Goal: Task Accomplishment & Management: Manage account settings

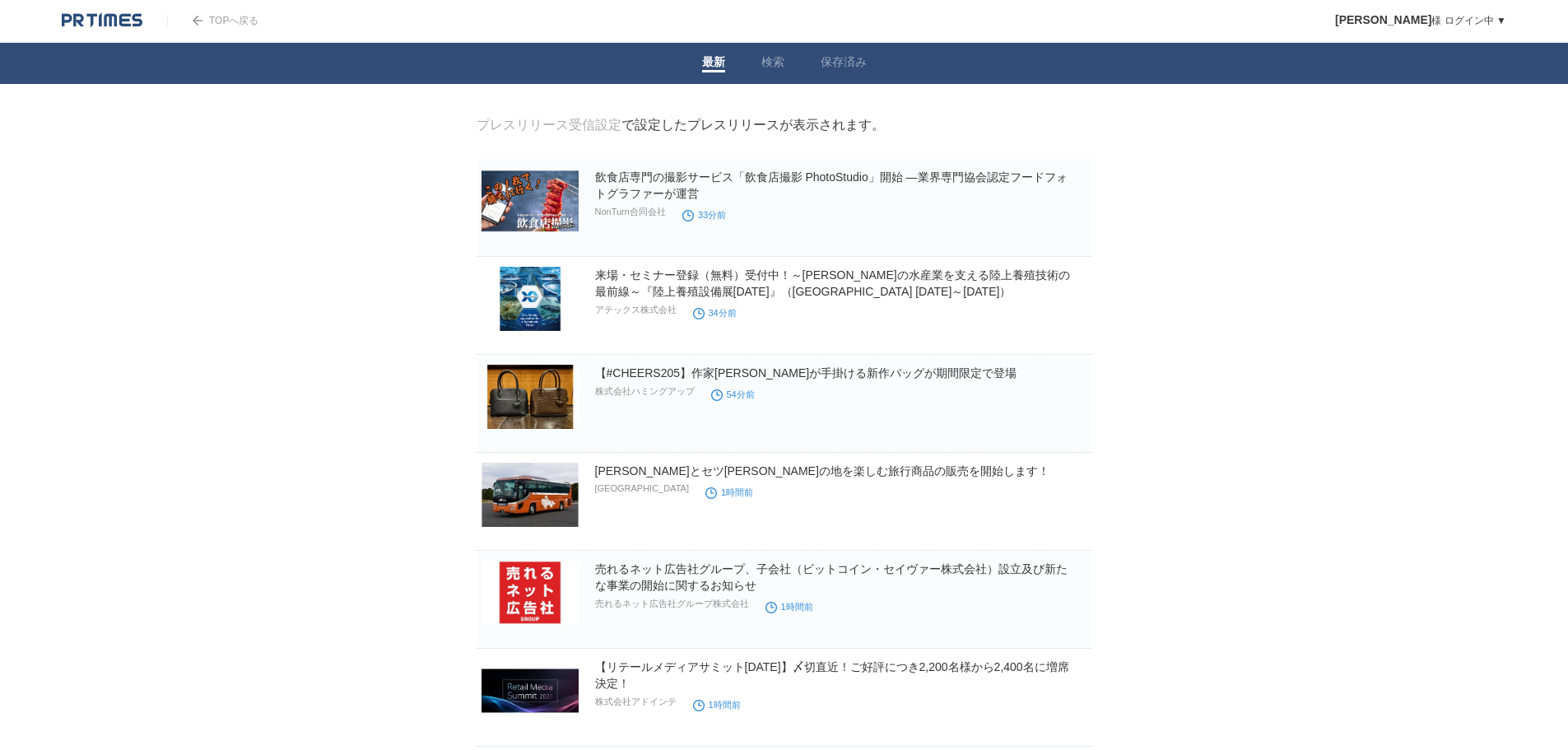
click at [584, 124] on link "プレスリリース受信設定" at bounding box center [549, 125] width 144 height 14
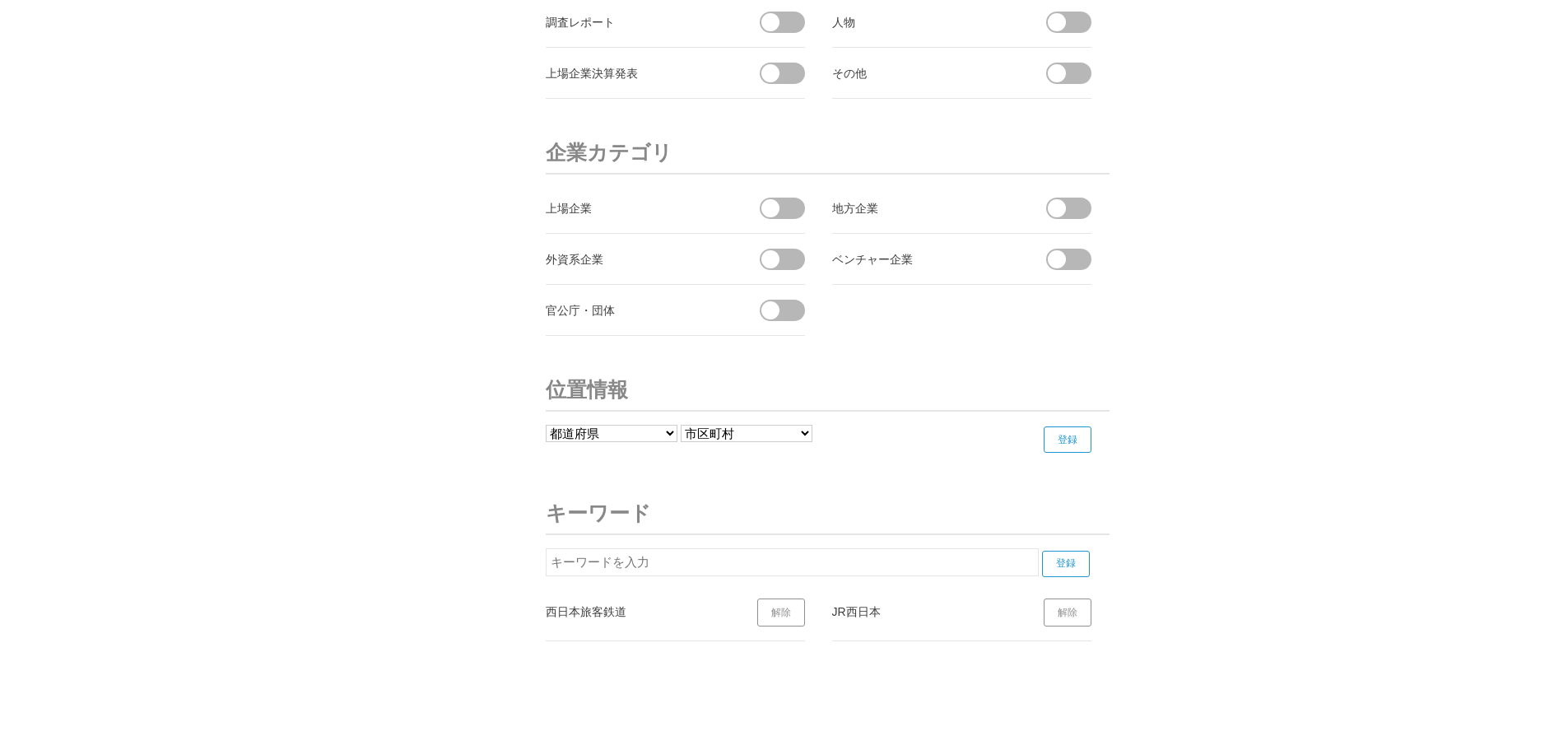
scroll to position [5717, 0]
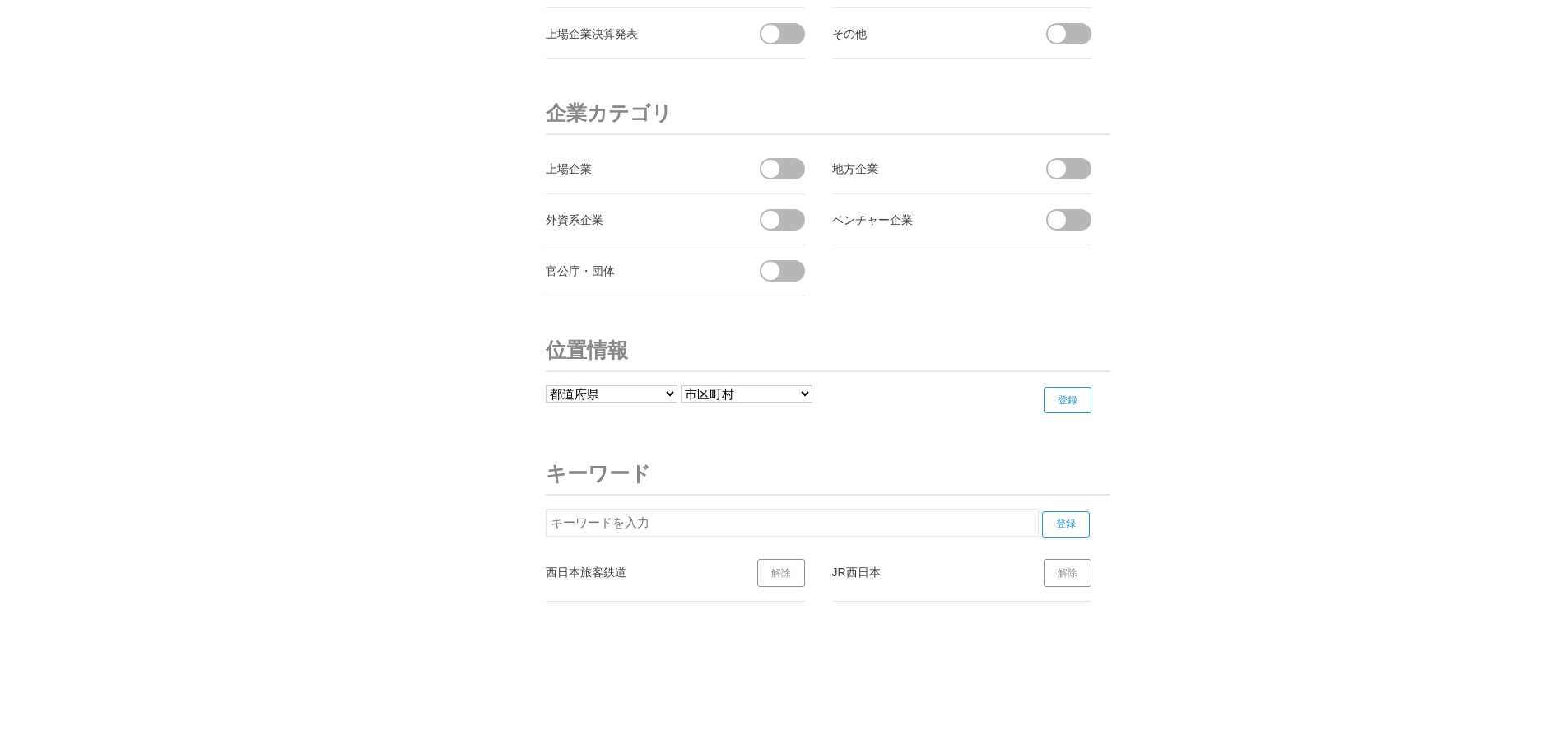
click at [596, 398] on select "都道府県 [GEOGRAPHIC_DATA] [GEOGRAPHIC_DATA] [PERSON_NAME][GEOGRAPHIC_DATA] [PERSON…" at bounding box center [612, 393] width 132 height 17
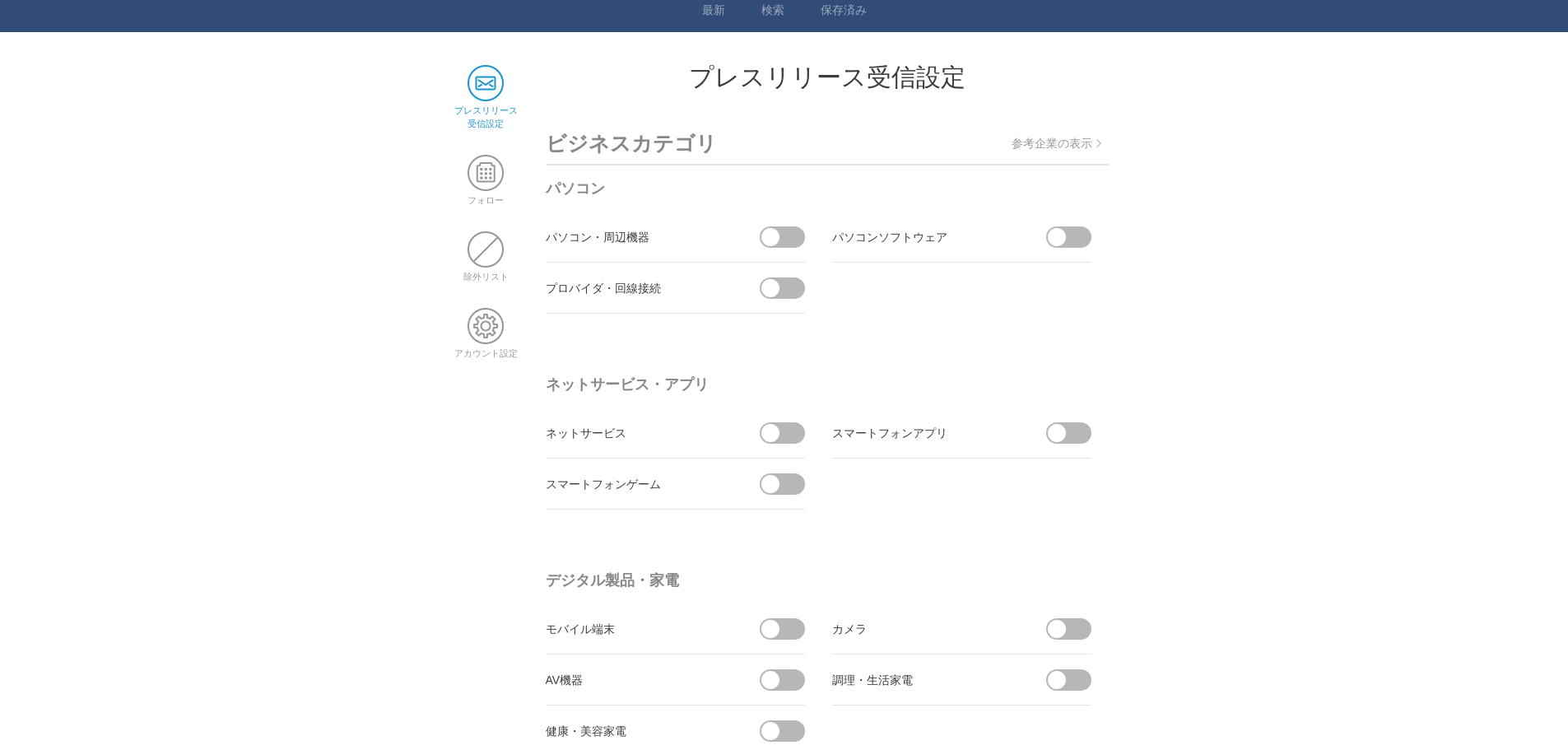
scroll to position [0, 0]
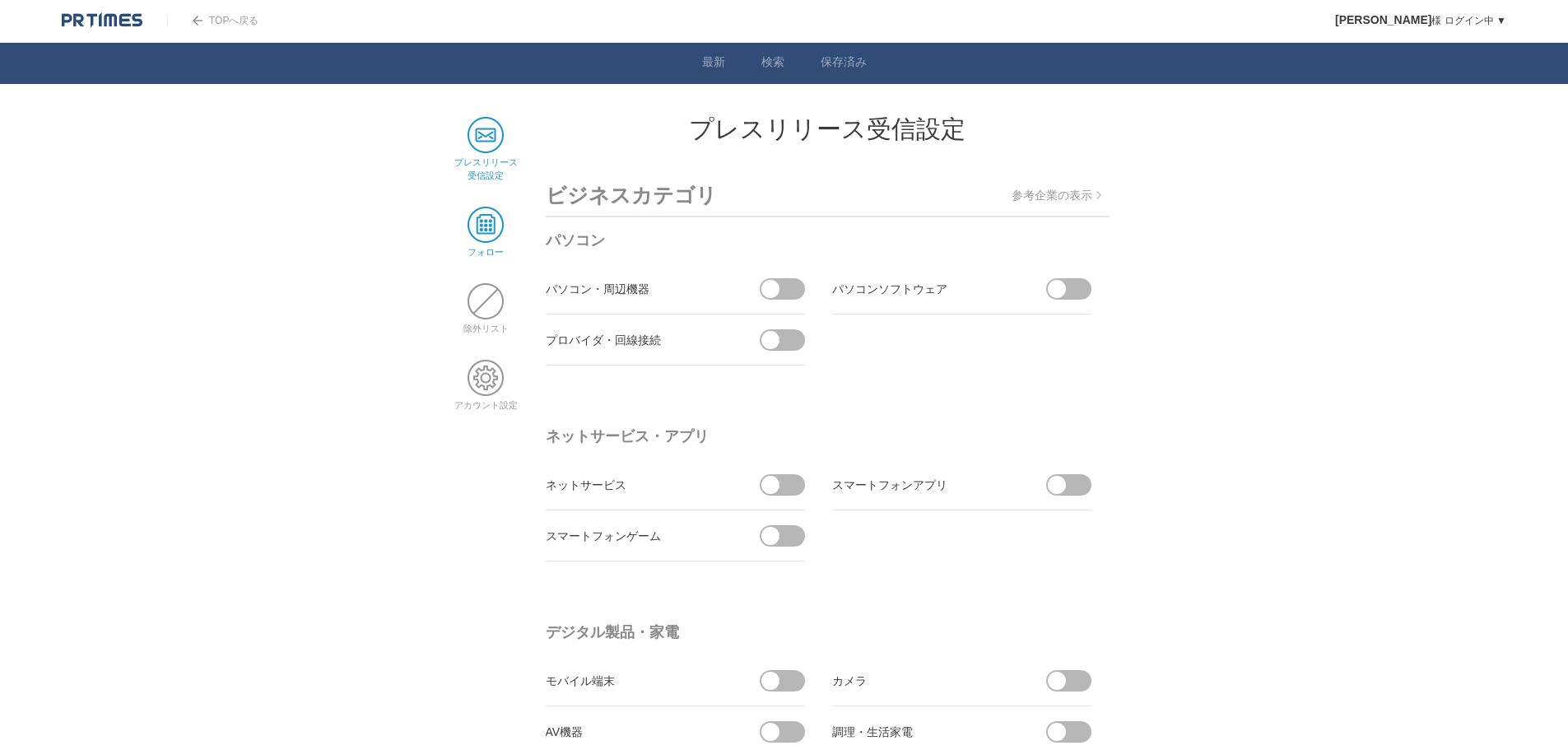
click at [497, 228] on span at bounding box center [485, 225] width 37 height 37
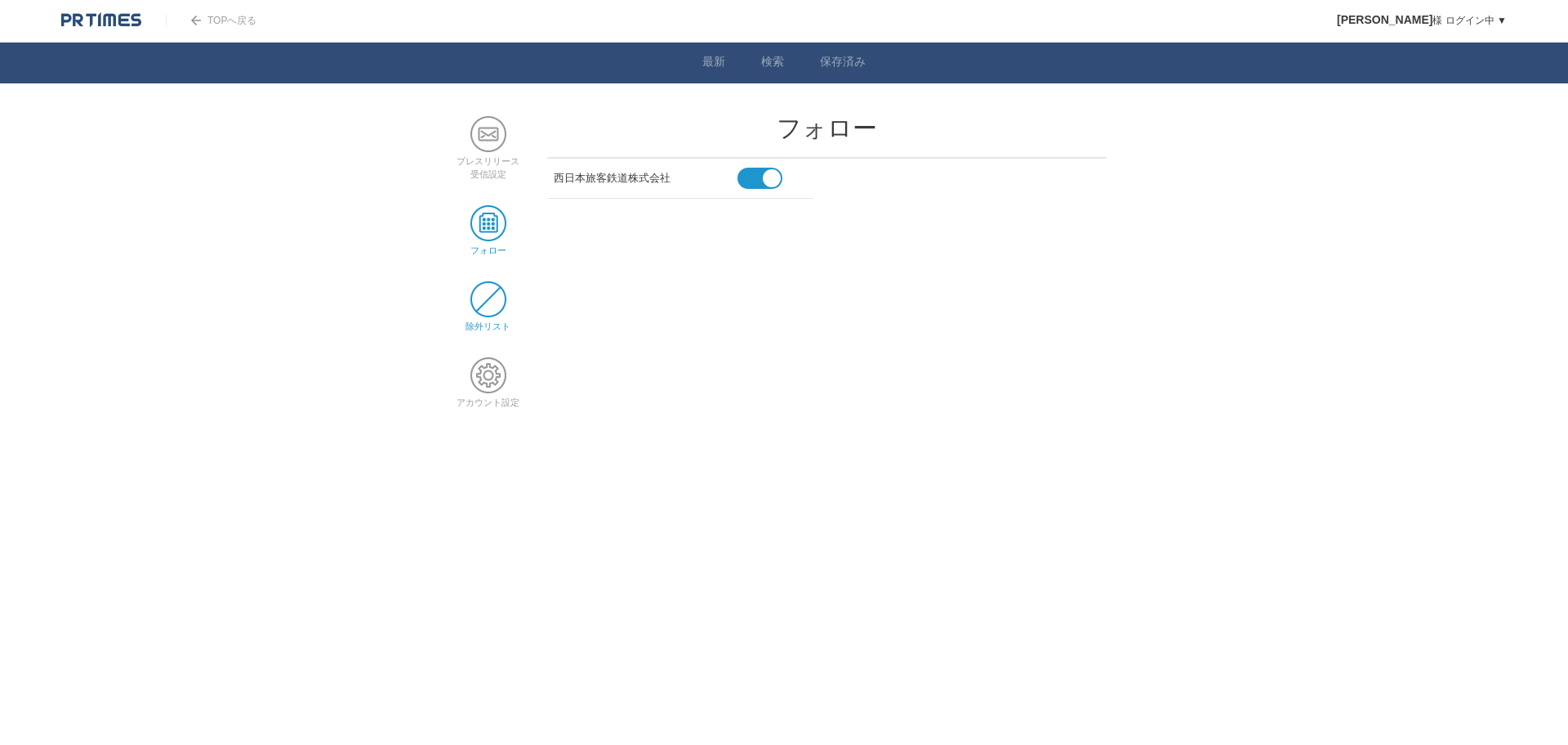
click at [502, 308] on span at bounding box center [488, 299] width 36 height 36
click at [491, 387] on span at bounding box center [488, 375] width 36 height 36
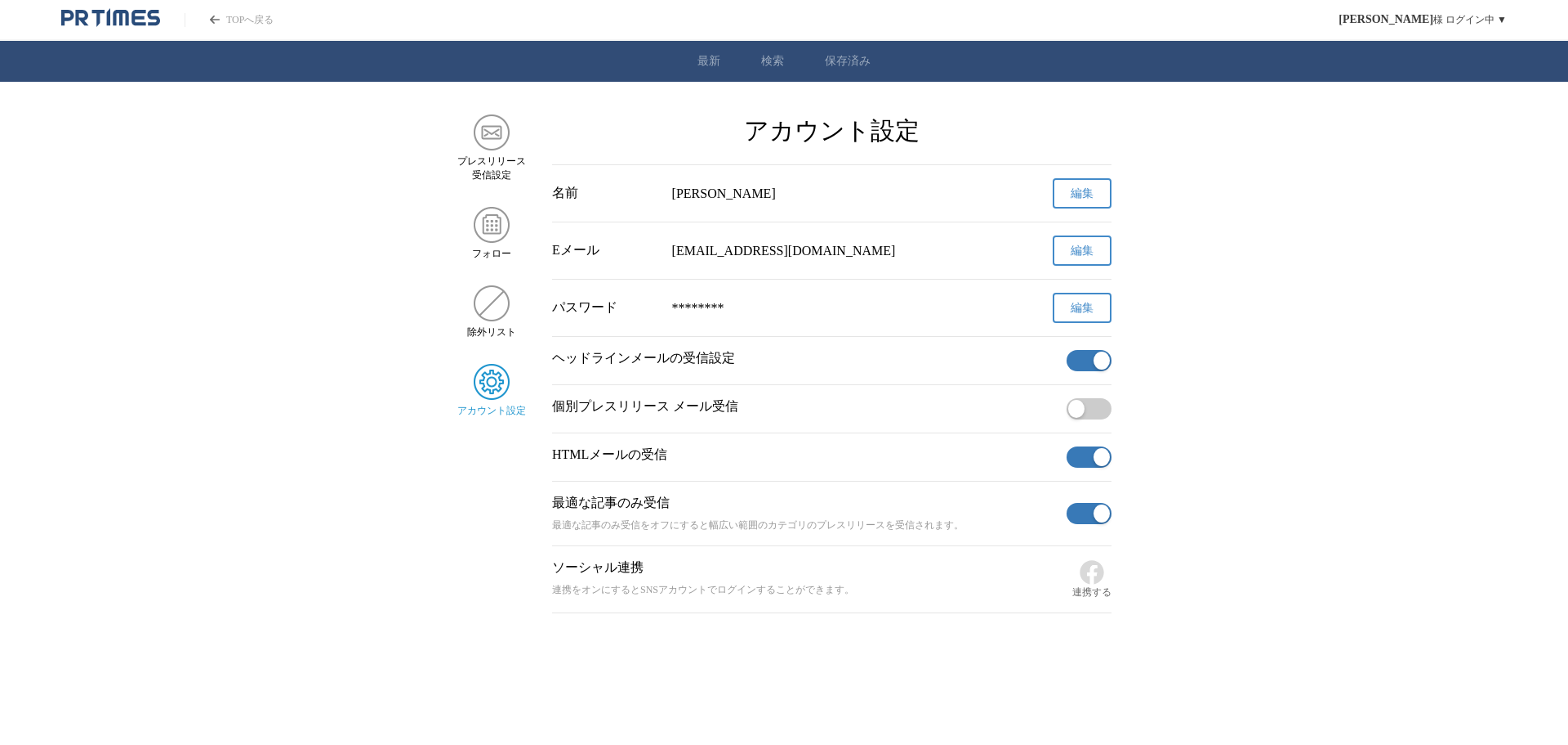
click at [691, 365] on p "ヘッドラインメールの受信設定" at bounding box center [807, 358] width 508 height 17
